Goal: Information Seeking & Learning: Compare options

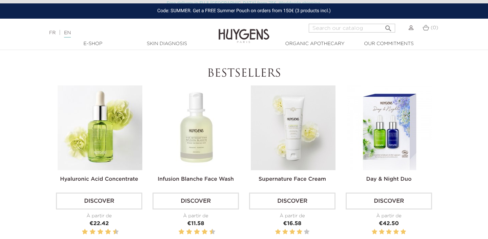
scroll to position [184, 0]
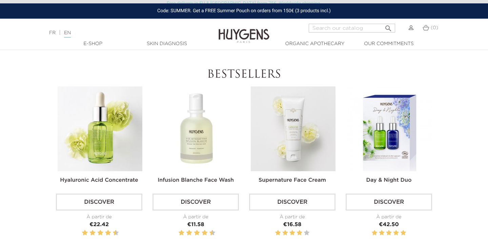
click at [121, 128] on img at bounding box center [100, 128] width 85 height 85
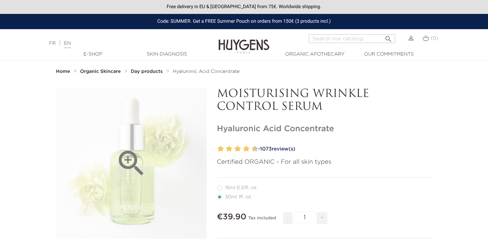
click at [129, 156] on icon "" at bounding box center [132, 163] width 34 height 34
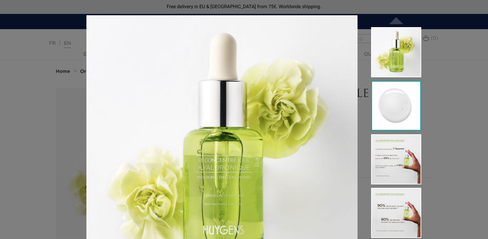
click at [401, 105] on img at bounding box center [396, 106] width 50 height 50
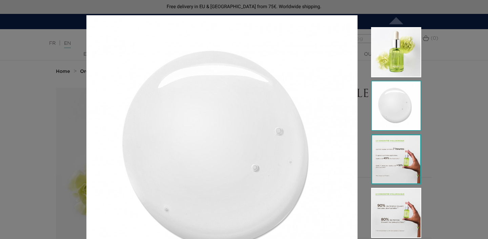
click at [395, 158] on img at bounding box center [396, 159] width 50 height 50
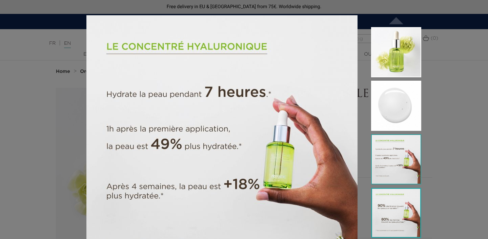
click at [393, 219] on img at bounding box center [396, 213] width 50 height 50
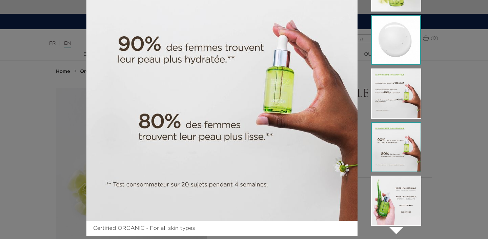
scroll to position [78, 0]
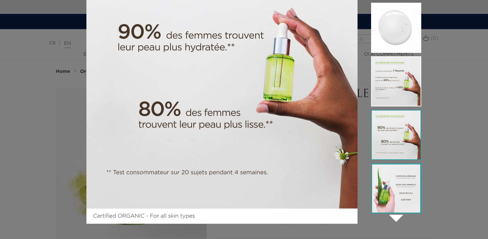
click at [404, 201] on img at bounding box center [396, 188] width 50 height 50
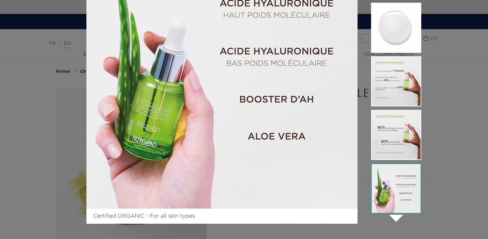
click at [455, 147] on div "Certified ORGANIC - For all skin types " at bounding box center [244, 119] width 488 height 239
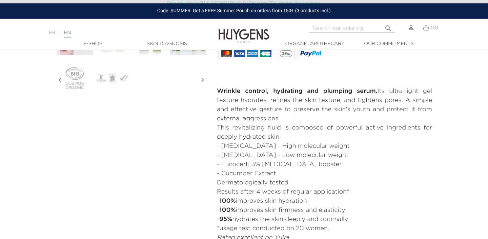
scroll to position [269, 0]
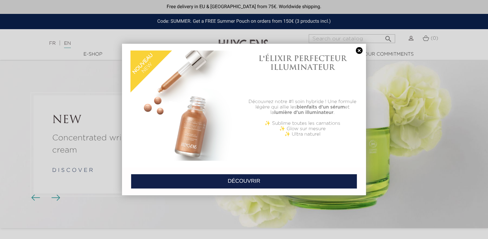
click at [358, 48] on link at bounding box center [359, 50] width 9 height 7
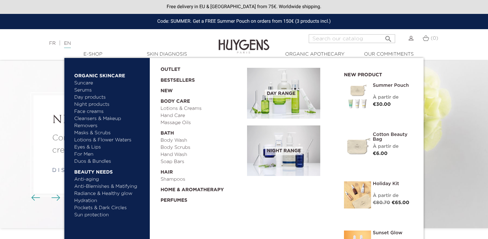
click at [87, 90] on link "Serums" at bounding box center [109, 90] width 71 height 7
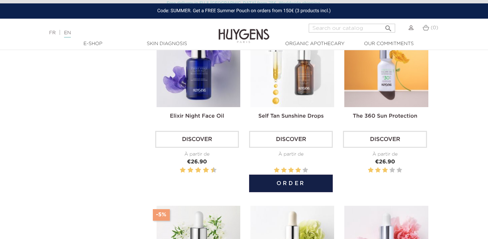
scroll to position [186, 0]
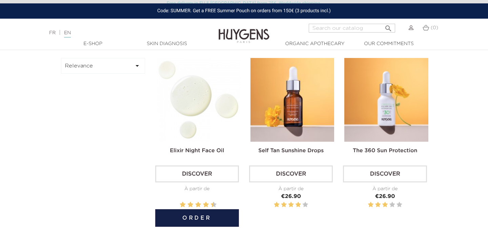
click at [218, 112] on img at bounding box center [199, 100] width 84 height 84
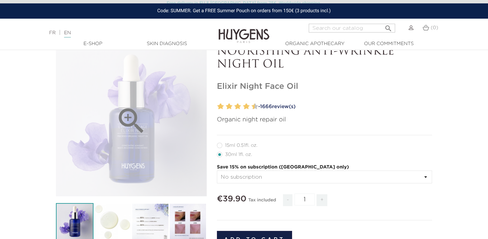
scroll to position [45, 0]
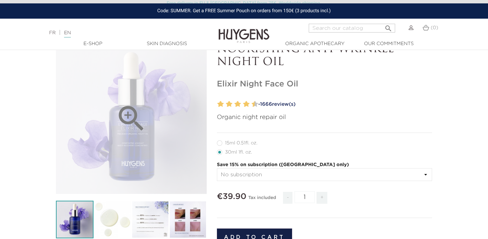
click at [156, 133] on div "" at bounding box center [131, 118] width 151 height 151
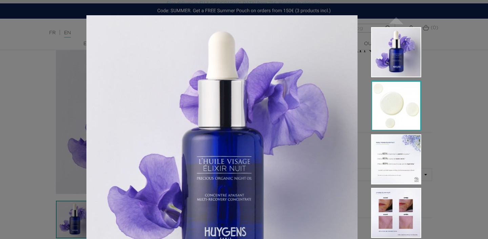
click at [402, 110] on img at bounding box center [396, 106] width 50 height 50
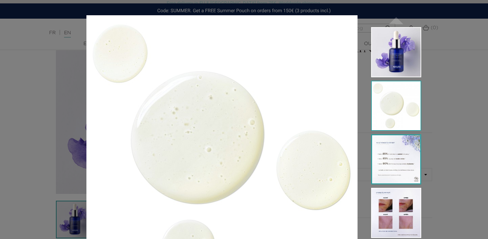
click at [399, 163] on img at bounding box center [396, 159] width 50 height 50
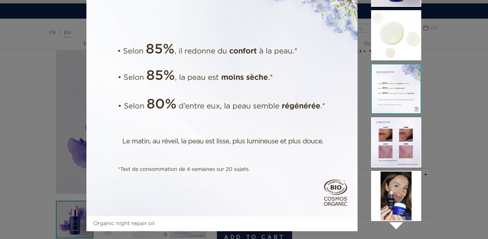
scroll to position [78, 0]
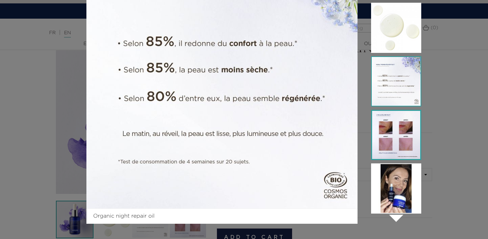
click at [382, 123] on img at bounding box center [396, 135] width 50 height 50
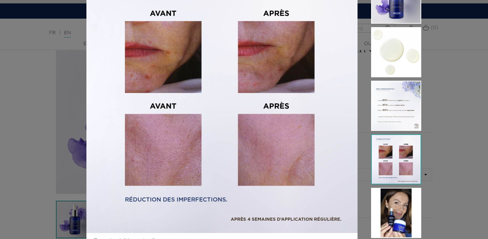
scroll to position [51, 0]
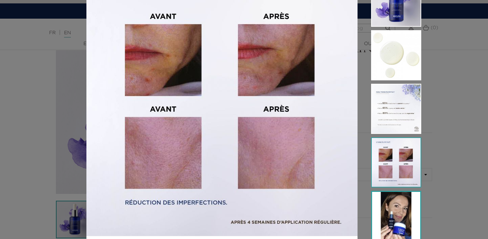
click at [387, 221] on img at bounding box center [396, 216] width 50 height 50
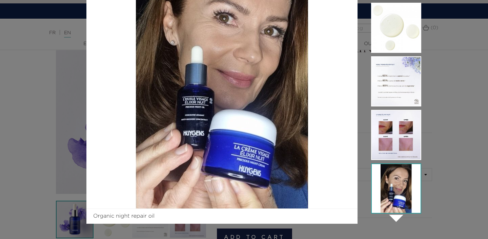
scroll to position [0, 0]
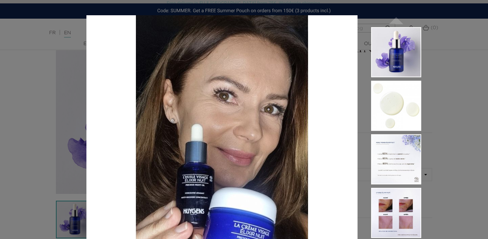
click at [460, 58] on div "Organic night repair oil  " at bounding box center [244, 119] width 488 height 239
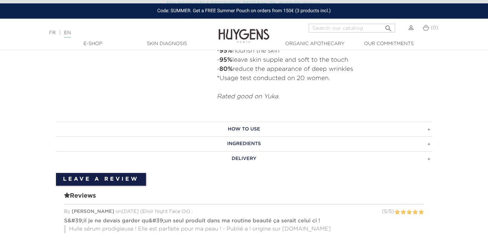
scroll to position [471, 0]
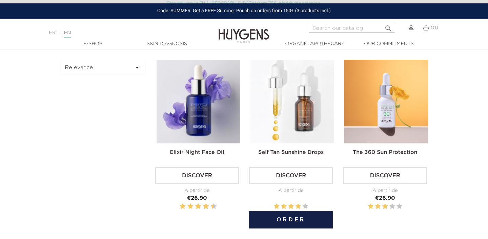
click at [295, 115] on img at bounding box center [292, 102] width 84 height 84
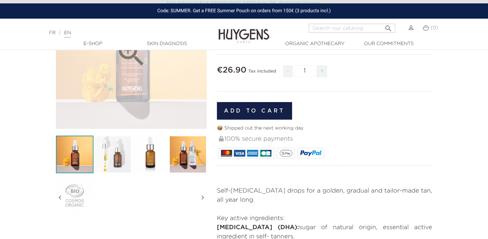
scroll to position [110, 0]
click at [162, 95] on div "" at bounding box center [131, 53] width 151 height 151
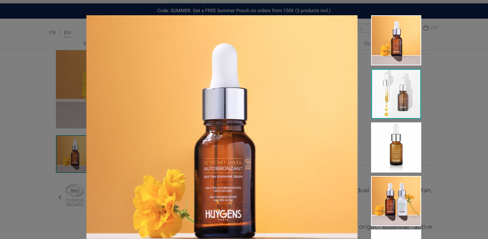
click at [406, 92] on img at bounding box center [396, 94] width 50 height 50
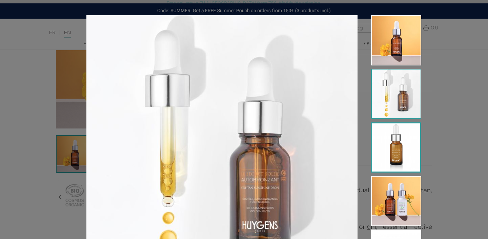
click at [404, 147] on img at bounding box center [396, 147] width 50 height 50
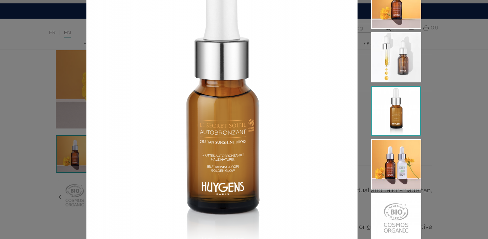
scroll to position [44, 0]
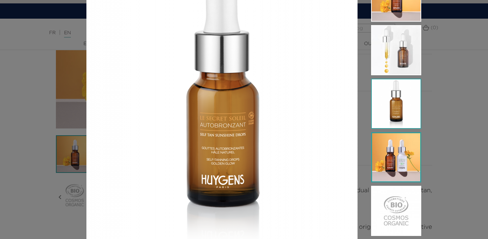
click at [400, 148] on img at bounding box center [396, 157] width 50 height 50
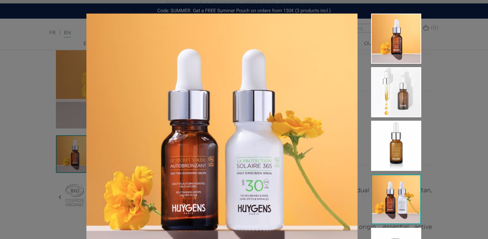
scroll to position [0, 0]
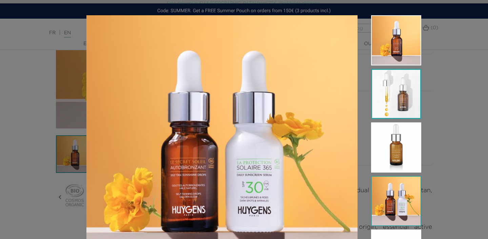
click at [391, 96] on img at bounding box center [396, 94] width 50 height 50
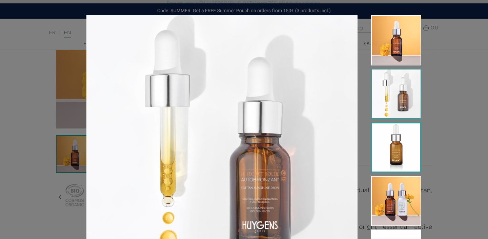
click at [402, 151] on img at bounding box center [396, 147] width 50 height 50
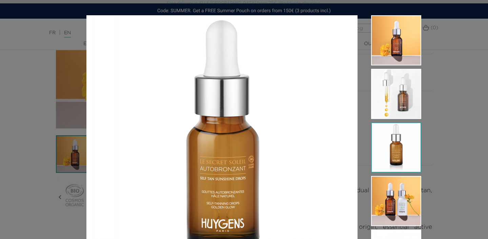
click at [453, 134] on div "Certified ORGANIC - For all skin types" at bounding box center [244, 119] width 488 height 239
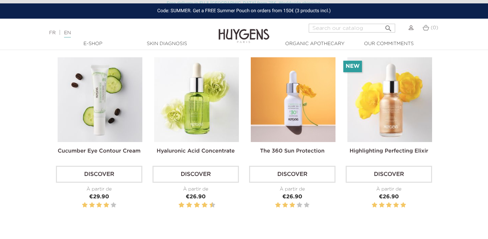
scroll to position [735, 0]
click at [370, 108] on img at bounding box center [389, 100] width 85 height 85
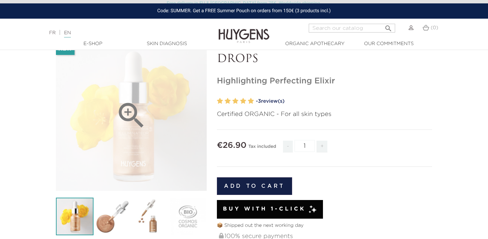
scroll to position [69, 0]
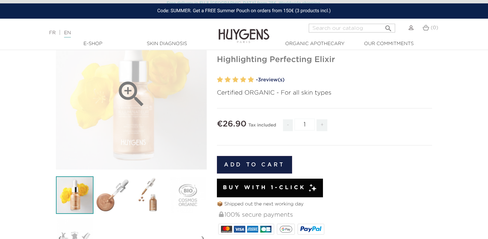
click at [172, 123] on div "" at bounding box center [131, 94] width 151 height 151
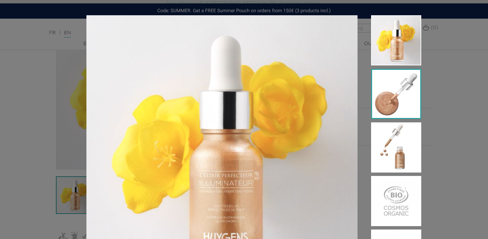
click at [400, 100] on img at bounding box center [396, 94] width 50 height 50
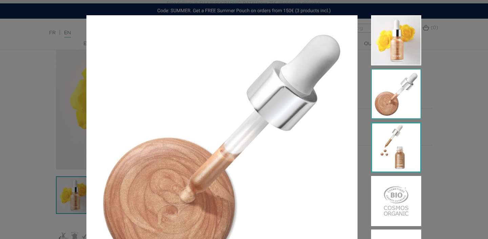
click at [400, 138] on img at bounding box center [396, 147] width 50 height 50
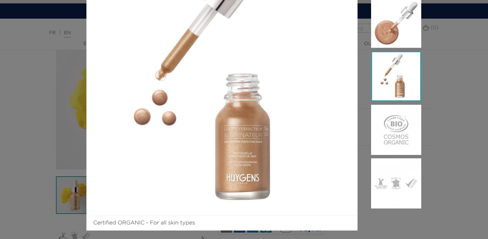
scroll to position [73, 0]
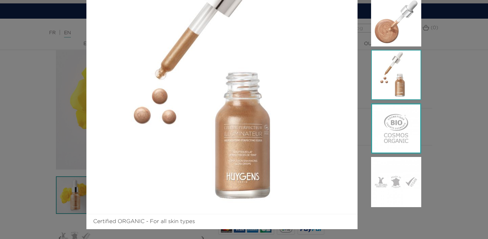
click at [400, 136] on img at bounding box center [396, 128] width 50 height 50
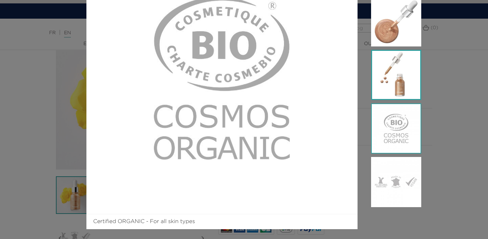
click at [402, 87] on img at bounding box center [396, 75] width 50 height 50
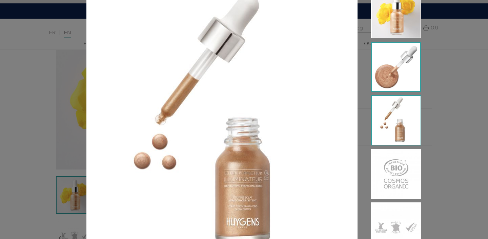
scroll to position [14, 0]
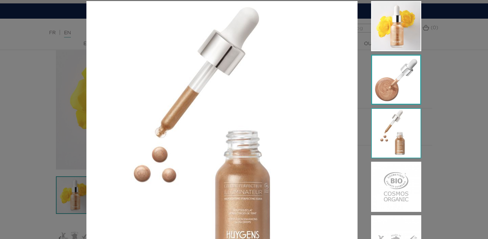
click at [402, 85] on img at bounding box center [396, 80] width 50 height 50
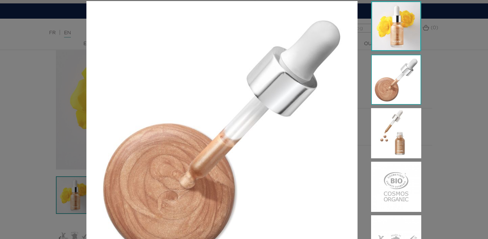
click at [399, 31] on img at bounding box center [396, 26] width 50 height 50
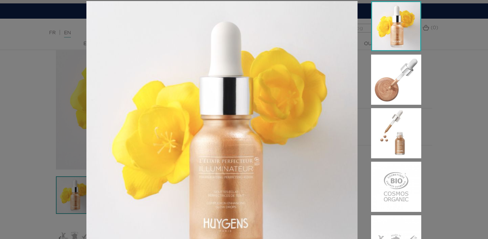
scroll to position [0, 0]
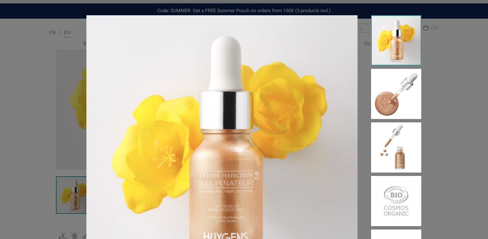
click at [454, 107] on div "Certified ORGANIC - For all skin types" at bounding box center [244, 119] width 488 height 239
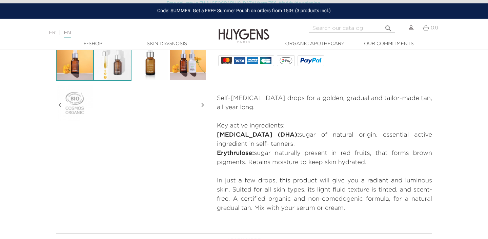
scroll to position [201, 0]
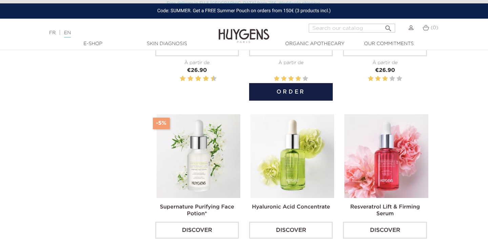
scroll to position [341, 0]
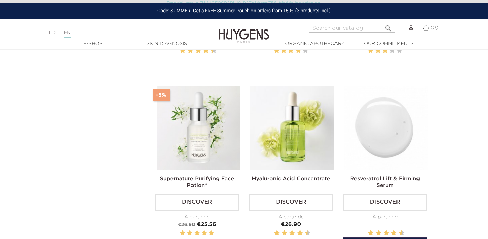
click at [376, 131] on img at bounding box center [386, 128] width 84 height 84
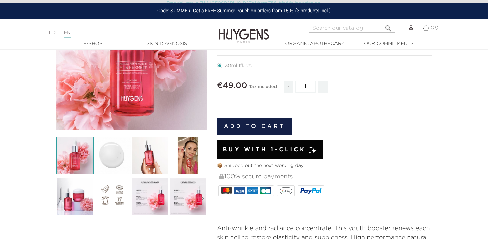
scroll to position [117, 0]
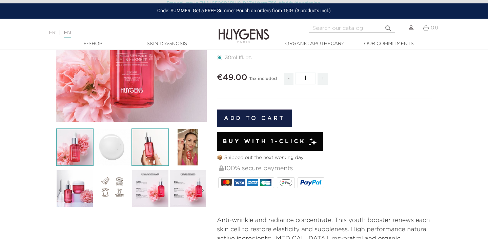
click at [149, 148] on img at bounding box center [151, 147] width 38 height 38
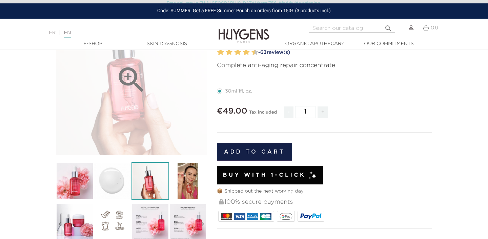
scroll to position [96, 0]
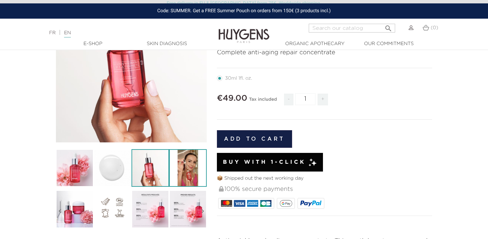
click at [191, 182] on img at bounding box center [188, 168] width 38 height 38
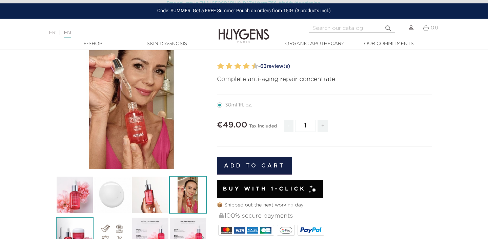
scroll to position [66, 0]
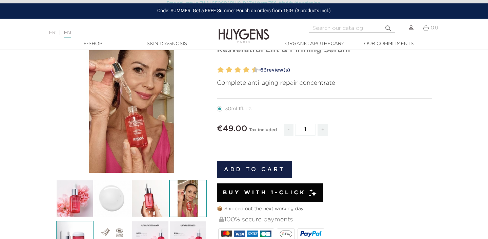
click at [83, 226] on img at bounding box center [75, 240] width 38 height 38
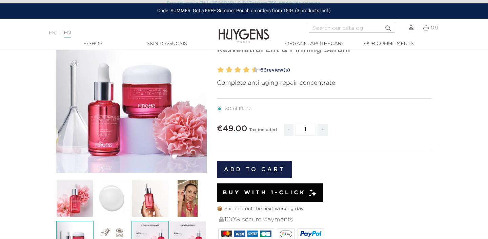
click at [145, 225] on img at bounding box center [151, 240] width 38 height 38
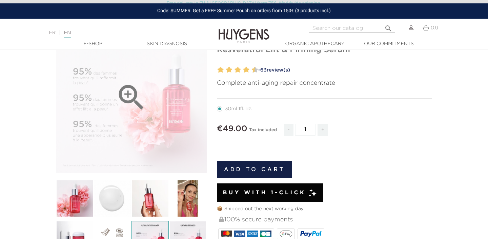
click at [159, 117] on div "" at bounding box center [131, 97] width 151 height 151
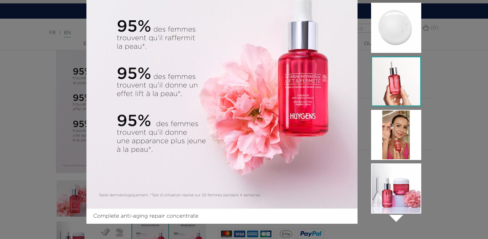
scroll to position [77, 0]
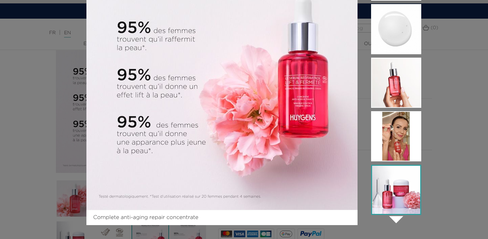
click at [400, 183] on img at bounding box center [396, 190] width 50 height 50
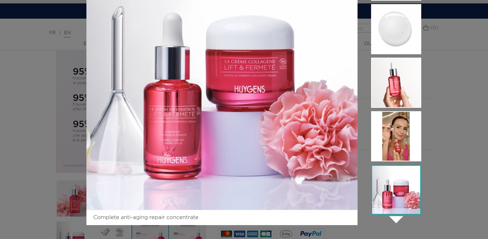
click at [396, 214] on img at bounding box center [396, 190] width 50 height 50
click at [398, 220] on icon "" at bounding box center [396, 219] width 34 height 34
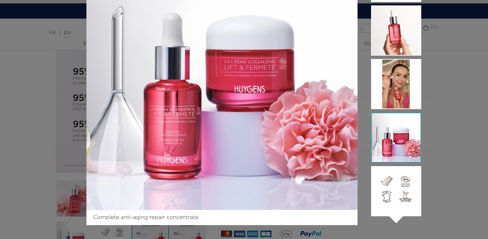
click at [398, 220] on icon "" at bounding box center [396, 219] width 34 height 34
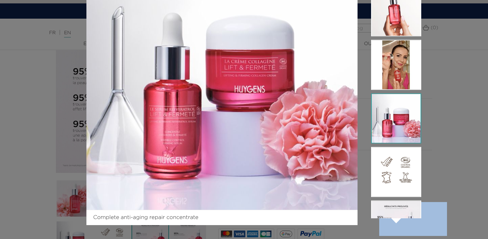
click at [398, 220] on icon "" at bounding box center [396, 219] width 34 height 34
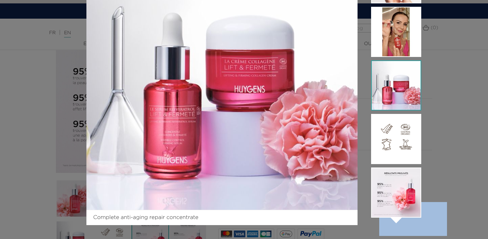
click at [398, 220] on icon "" at bounding box center [396, 219] width 34 height 34
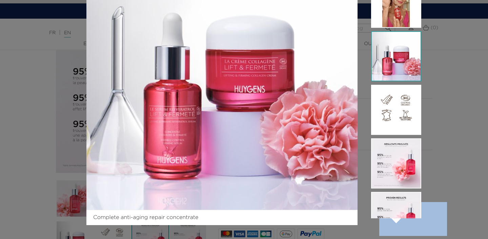
click at [398, 220] on icon "" at bounding box center [396, 219] width 34 height 34
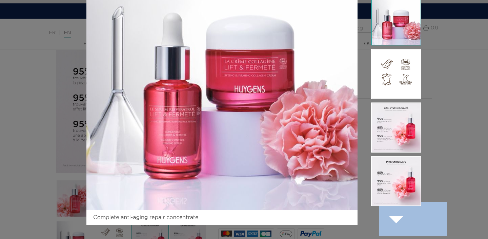
click at [397, 220] on icon "" at bounding box center [396, 219] width 34 height 34
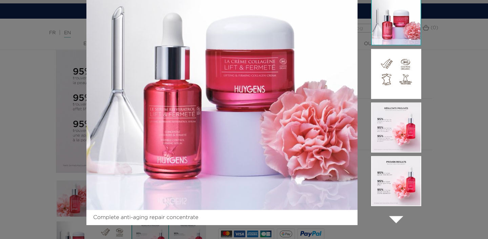
click at [397, 220] on icon "" at bounding box center [396, 219] width 34 height 34
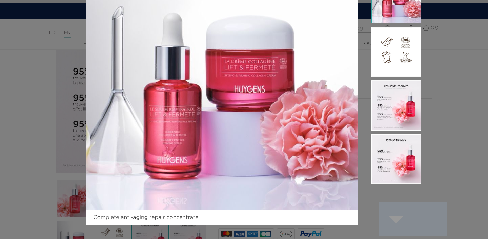
click at [397, 220] on icon "" at bounding box center [396, 219] width 34 height 34
click at [397, 145] on img at bounding box center [396, 159] width 50 height 50
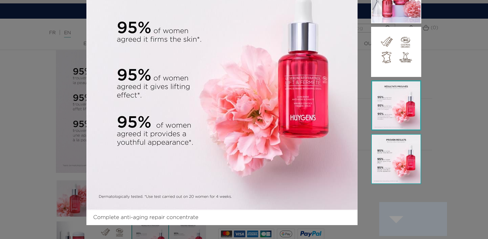
click at [405, 114] on img at bounding box center [396, 105] width 50 height 50
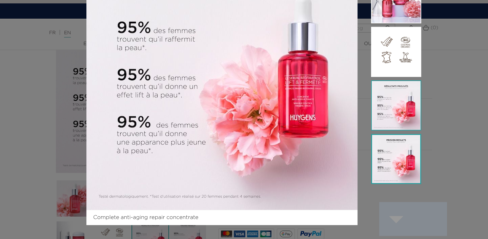
click at [397, 179] on img at bounding box center [396, 159] width 50 height 50
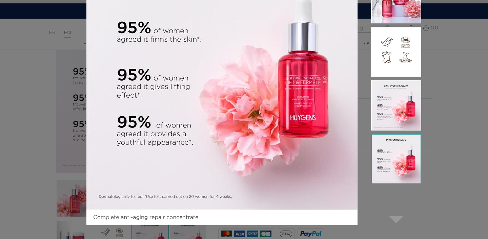
click at [451, 126] on div "Complete anti-aging repair concentrate  " at bounding box center [244, 119] width 488 height 239
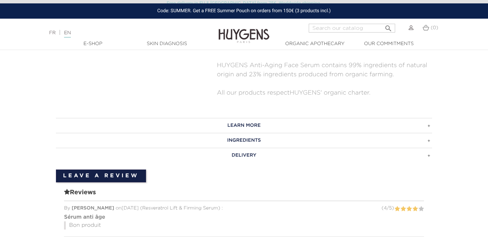
scroll to position [420, 0]
